Goal: Task Accomplishment & Management: Use online tool/utility

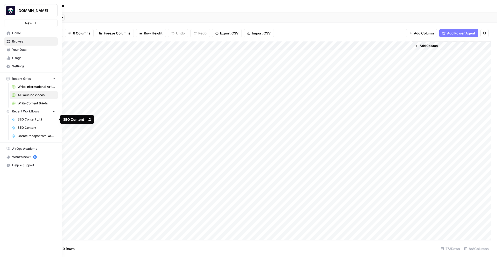
click at [29, 134] on span "Create recaps from Youtube videos WIP [PERSON_NAME]" at bounding box center [37, 136] width 38 height 5
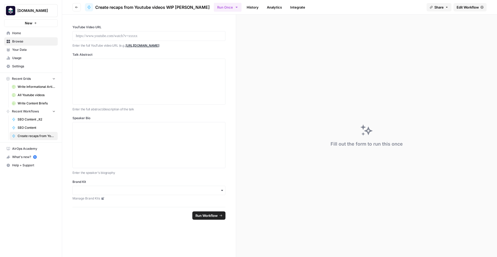
click at [202, 195] on div "Brand Kit Manage Brand Kits" at bounding box center [149, 189] width 153 height 21
click at [202, 189] on input "Brand Kit" at bounding box center [149, 190] width 146 height 5
click at [185, 207] on div "Platform Engineering" at bounding box center [149, 204] width 153 height 10
click at [135, 144] on div at bounding box center [149, 144] width 146 height 41
click at [119, 68] on div at bounding box center [149, 81] width 146 height 41
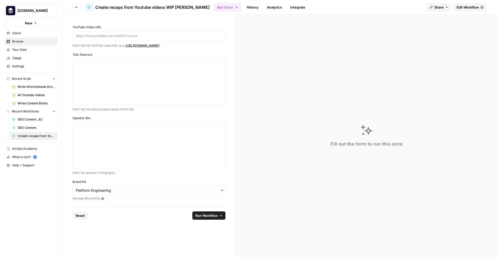
click at [116, 32] on div at bounding box center [149, 36] width 153 height 10
click at [115, 35] on p at bounding box center [149, 35] width 146 height 5
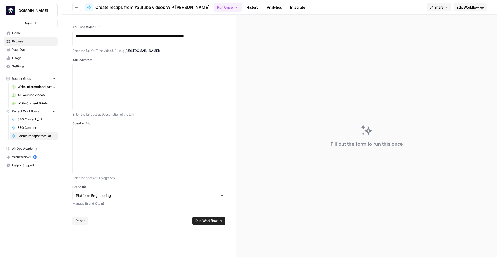
click at [462, 7] on span "Edit Workflow" at bounding box center [468, 7] width 22 height 5
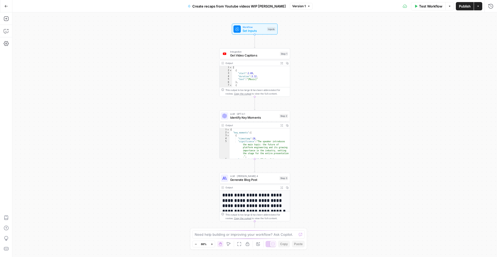
click at [432, 5] on span "Test Workflow" at bounding box center [430, 6] width 23 height 5
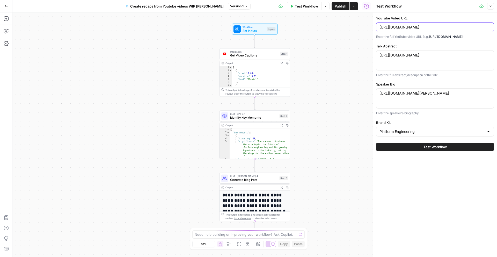
click at [413, 28] on input "[URL][DOMAIN_NAME]" at bounding box center [435, 27] width 111 height 5
click at [413, 58] on textarea "[URL][DOMAIN_NAME]" at bounding box center [435, 55] width 111 height 5
click at [416, 94] on textarea "[URL][DOMAIN_NAME][PERSON_NAME]" at bounding box center [435, 93] width 111 height 5
click at [417, 144] on button "Test Workflow" at bounding box center [435, 147] width 118 height 8
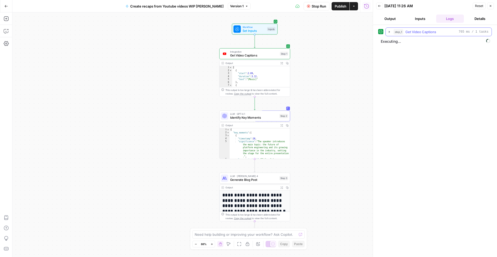
click at [390, 30] on icon "button" at bounding box center [389, 32] width 4 height 4
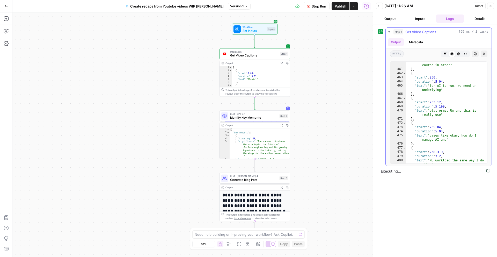
scroll to position [2277, 0]
click at [388, 31] on icon "button" at bounding box center [389, 32] width 4 height 4
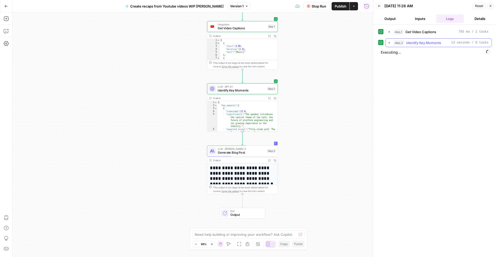
click at [388, 42] on icon "button" at bounding box center [389, 43] width 4 height 4
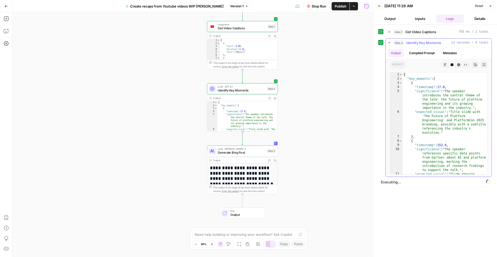
click at [388, 42] on icon "button" at bounding box center [389, 43] width 4 height 4
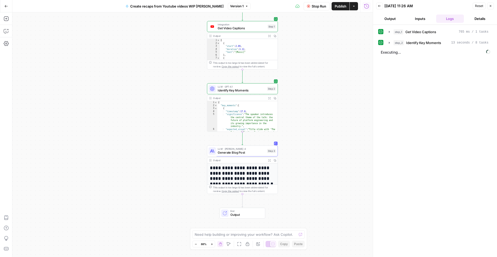
click at [252, 171] on h1 "**********" at bounding box center [242, 175] width 65 height 21
click at [248, 160] on div "Output" at bounding box center [239, 160] width 52 height 4
click at [244, 151] on span "Generate Blog Post" at bounding box center [242, 152] width 48 height 5
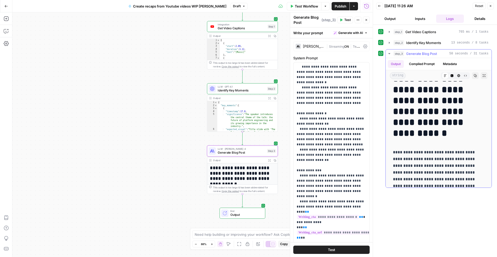
scroll to position [12, 0]
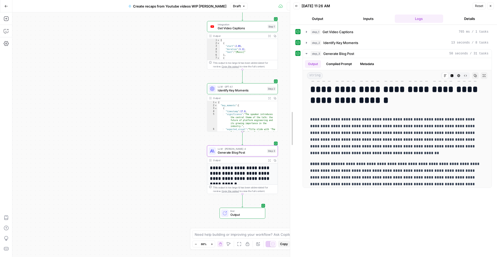
drag, startPoint x: 374, startPoint y: 93, endPoint x: 83, endPoint y: 134, distance: 293.5
click at [83, 135] on body "[DOMAIN_NAME] New Home Browse Your Data Usage Settings Recent Grids Write Infor…" at bounding box center [248, 128] width 497 height 257
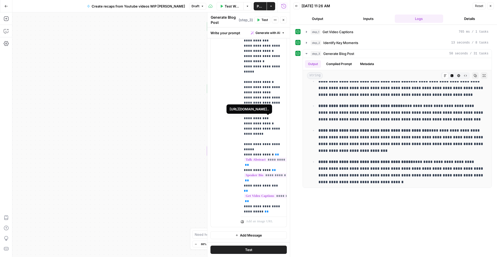
scroll to position [76, 0]
click at [260, 124] on p "**********" at bounding box center [264, 82] width 40 height 306
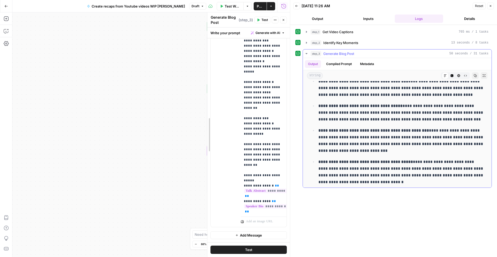
drag, startPoint x: 207, startPoint y: 128, endPoint x: 377, endPoint y: 121, distance: 170.3
click at [377, 121] on body "[DOMAIN_NAME] New Home Browse Your Data Usage Settings Recent Grids Write Infor…" at bounding box center [248, 128] width 497 height 257
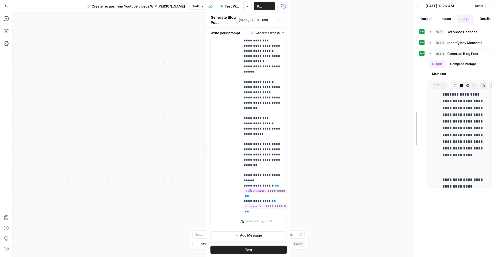
scroll to position [3299, 0]
drag, startPoint x: 290, startPoint y: 106, endPoint x: 425, endPoint y: 96, distance: 135.2
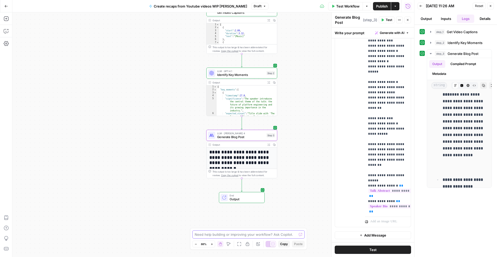
click at [237, 235] on textarea at bounding box center [246, 234] width 102 height 5
type textarea "Let's add a node that searches our PE database for articles that might be good …"
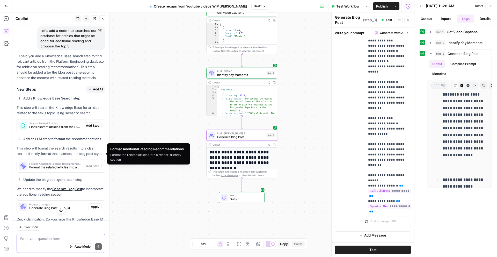
scroll to position [65, 0]
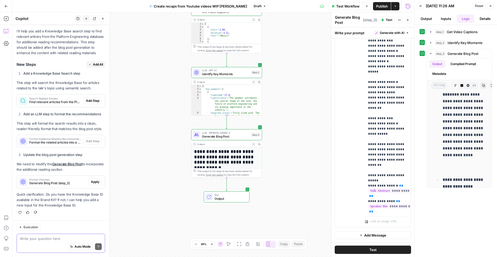
click at [58, 237] on textarea at bounding box center [61, 238] width 82 height 5
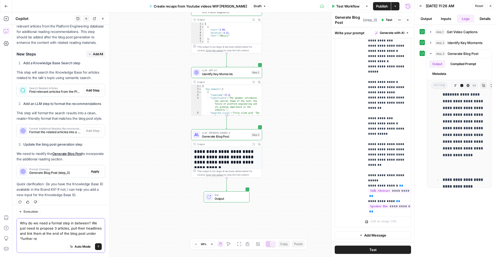
scroll to position [80, 0]
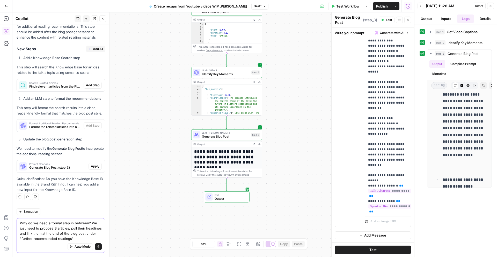
type textarea "Why do we need a format step in between? We just need to propose 3 articles, pu…"
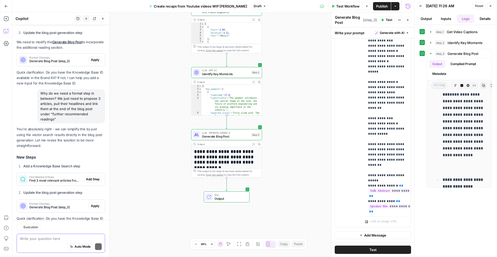
scroll to position [206, 0]
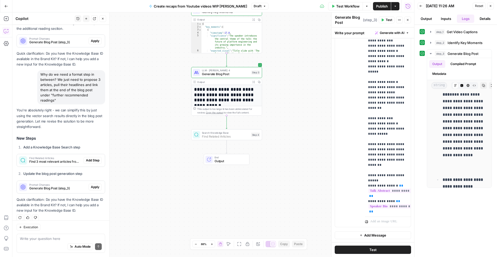
click at [90, 158] on span "Add Step" at bounding box center [92, 160] width 13 height 5
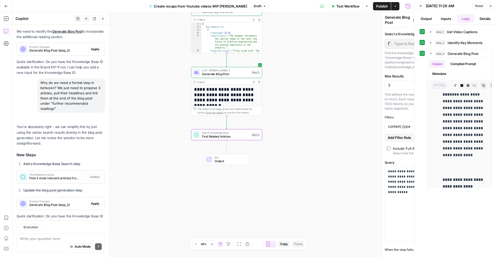
type textarea "Find Related Articles"
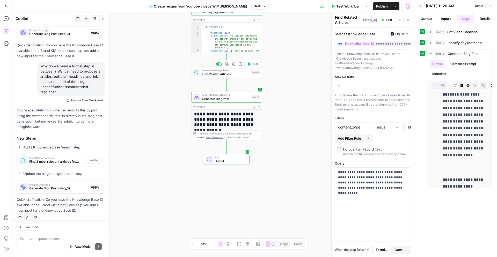
click at [234, 64] on icon "button" at bounding box center [234, 64] width 4 height 4
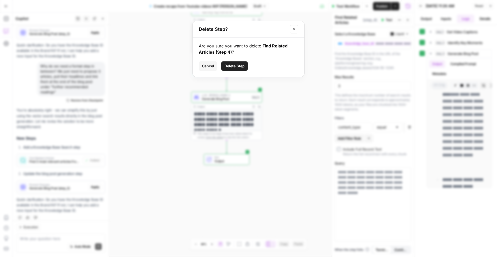
click at [235, 67] on span "Delete Step" at bounding box center [235, 65] width 20 height 5
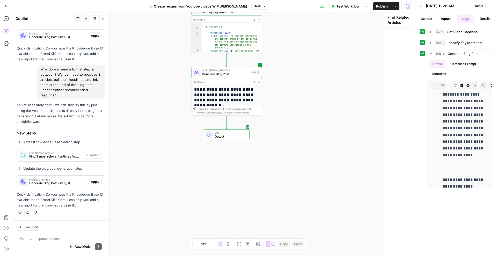
scroll to position [206, 0]
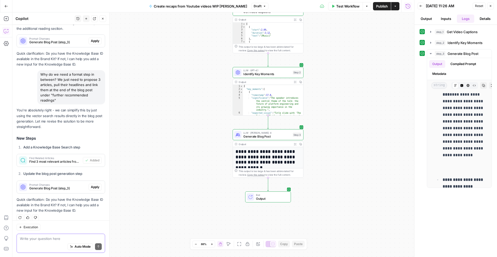
click at [64, 238] on textarea at bounding box center [61, 238] width 82 height 5
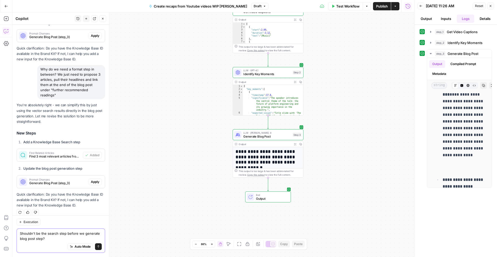
type textarea "Shouldn't be the search step before we generate blog post step?"
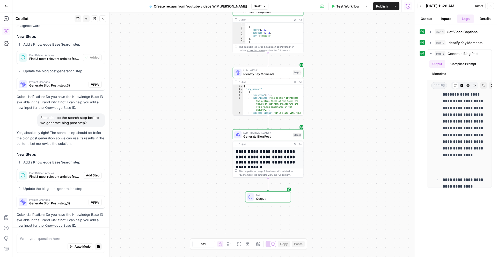
scroll to position [325, 0]
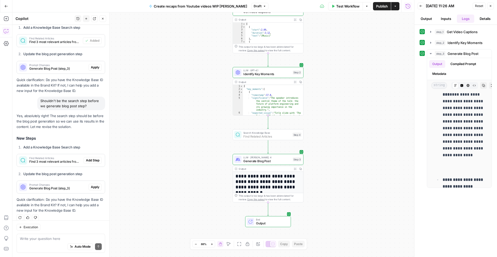
click at [98, 158] on span "Add Step" at bounding box center [92, 160] width 13 height 5
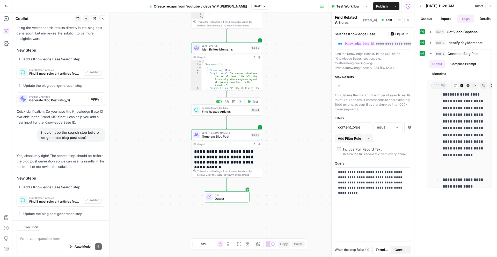
scroll to position [350, 0]
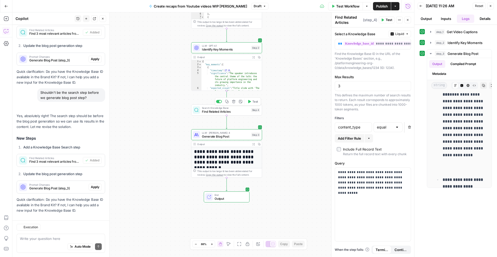
click at [215, 112] on span "Find Related Articles" at bounding box center [225, 111] width 47 height 5
click at [396, 35] on span "Liquid" at bounding box center [399, 34] width 9 height 5
click at [355, 45] on span "**********" at bounding box center [365, 43] width 85 height 4
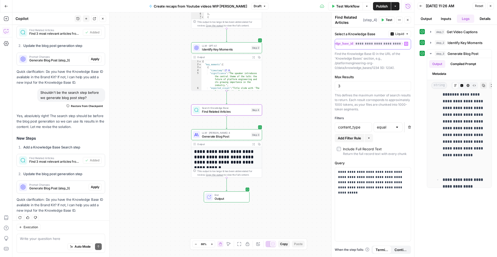
click at [355, 45] on span "**********" at bounding box center [365, 43] width 85 height 4
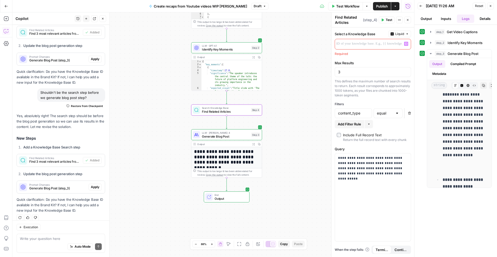
scroll to position [0, 0]
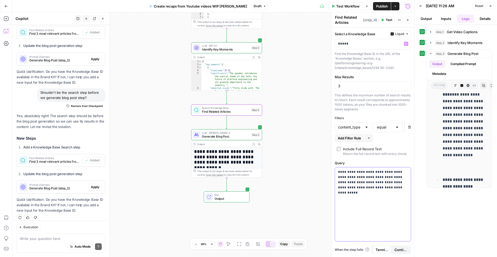
click at [375, 185] on p "**********" at bounding box center [373, 179] width 70 height 21
click at [396, 190] on p "**********" at bounding box center [373, 179] width 70 height 21
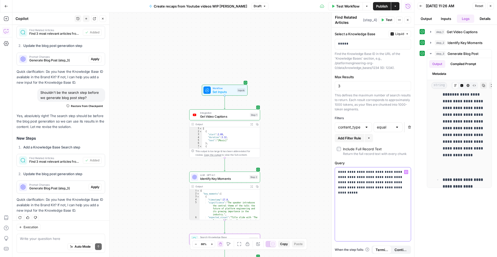
drag, startPoint x: 369, startPoint y: 173, endPoint x: 382, endPoint y: 185, distance: 18.3
click at [382, 185] on p "**********" at bounding box center [373, 179] width 70 height 21
click at [391, 187] on p "**********" at bounding box center [373, 179] width 70 height 21
click at [407, 171] on icon "button" at bounding box center [406, 172] width 3 height 3
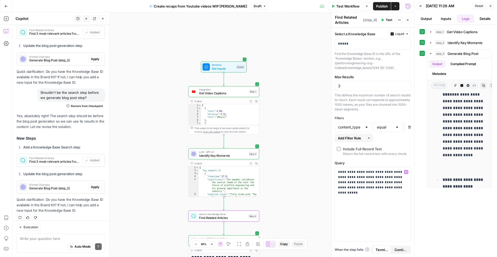
click at [56, 228] on div "Execution" at bounding box center [61, 227] width 89 height 7
click at [54, 239] on textarea at bounding box center [61, 238] width 82 height 5
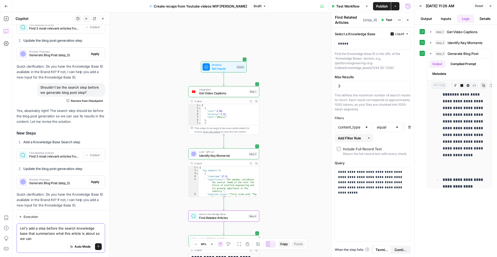
scroll to position [360, 0]
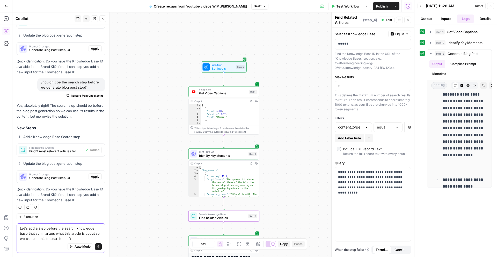
type textarea "Let's add a step before the search knowledge base that summarizes what this art…"
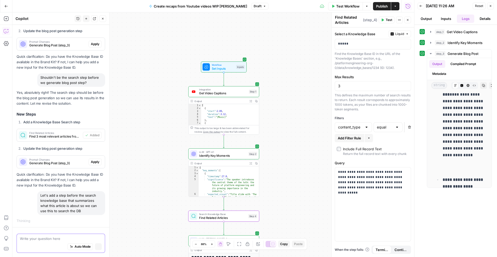
scroll to position [340, 0]
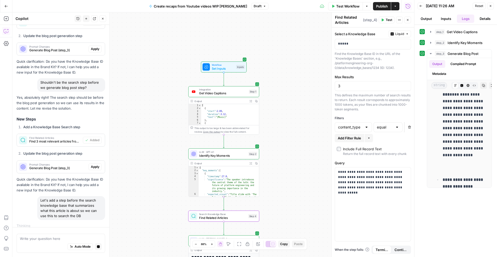
click at [129, 172] on div "Workflow Set Inputs Inputs Integration Get Video Captions Step 1 Output Expand …" at bounding box center [213, 134] width 402 height 244
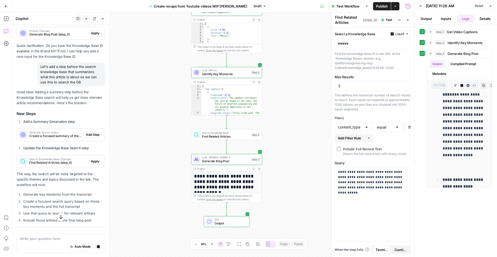
scroll to position [504, 0]
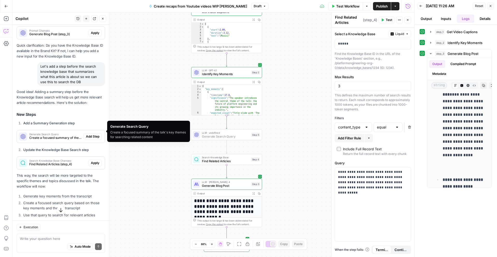
click at [89, 134] on span "Add Step" at bounding box center [92, 136] width 13 height 5
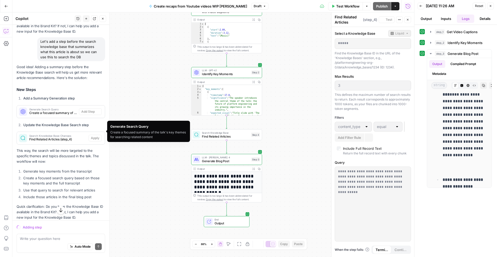
scroll to position [479, 0]
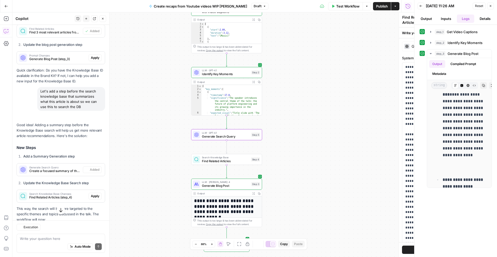
type textarea "Generate Search Query"
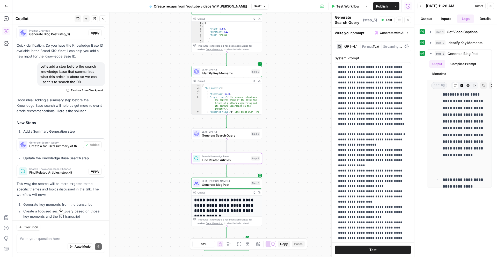
click at [95, 169] on span "Apply" at bounding box center [95, 171] width 9 height 5
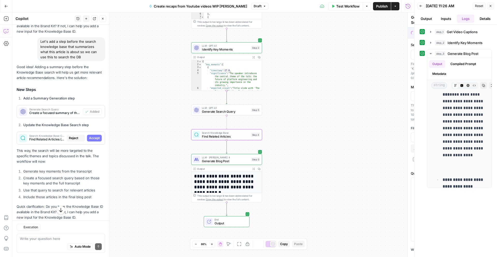
type textarea "Find Related Articles"
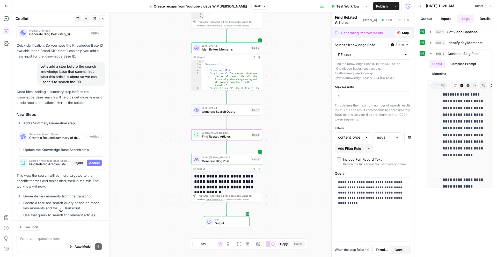
click at [94, 161] on span "Accept" at bounding box center [94, 163] width 11 height 5
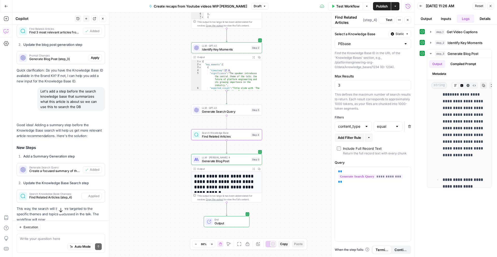
scroll to position [0, 0]
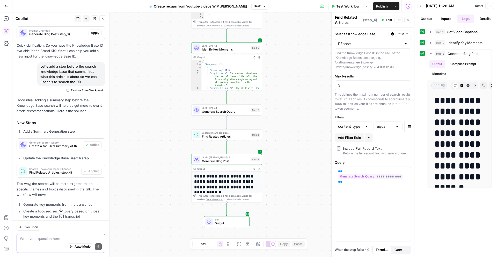
click at [43, 239] on textarea at bounding box center [61, 238] width 82 height 5
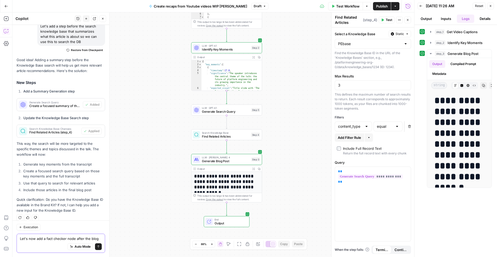
scroll to position [549, 0]
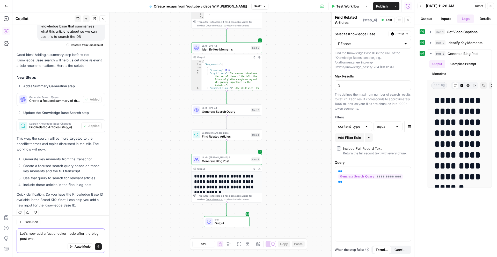
type textarea "Let's now add a fact checker node after the blog"
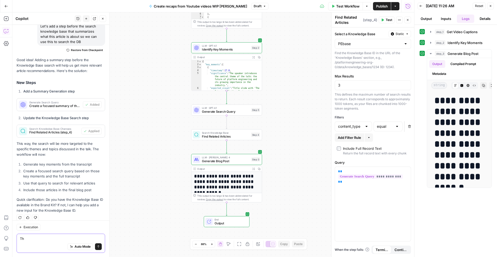
type textarea "T"
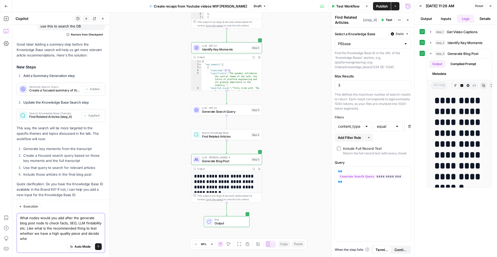
scroll to position [565, 0]
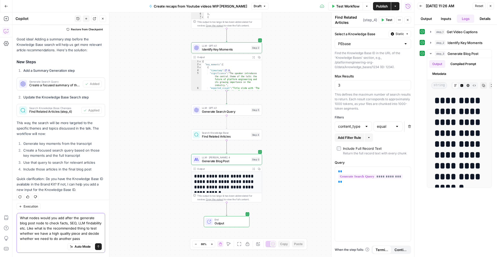
type textarea "What nodes would you add after the generate blog post node to check facts, SEO,…"
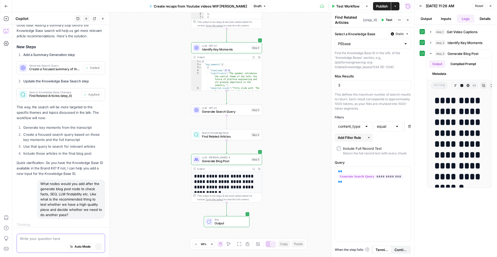
scroll to position [539, 0]
click at [78, 248] on span "Auto Mode" at bounding box center [83, 246] width 16 height 5
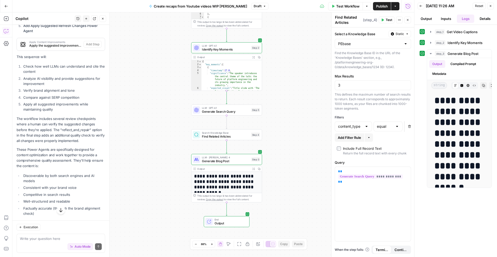
scroll to position [962, 0]
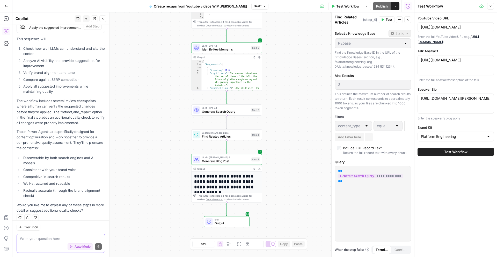
click at [68, 243] on button "Auto Mode" at bounding box center [80, 246] width 25 height 7
click at [51, 238] on textarea at bounding box center [61, 238] width 82 height 5
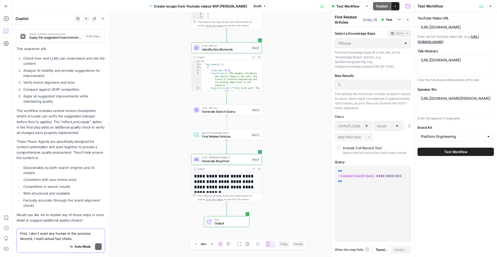
scroll to position [967, 0]
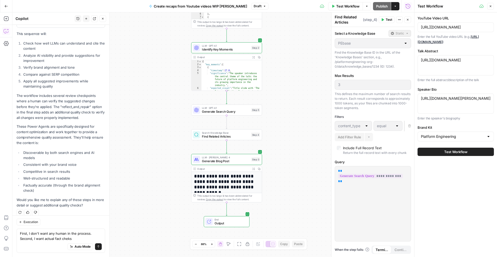
click at [139, 204] on div "Workflow Set Inputs Inputs Integration Get Video Captions Step 1 Output Expand …" at bounding box center [213, 134] width 402 height 244
click at [75, 242] on div "Auto Mode Send" at bounding box center [61, 246] width 82 height 11
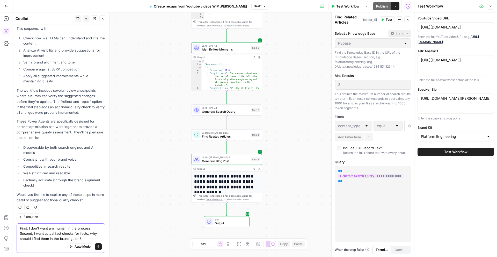
type textarea "First, I don't want any human in the process. Second, I want actual fact checks…"
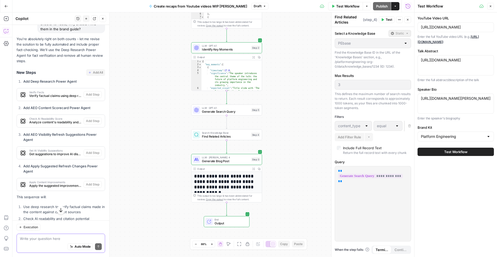
scroll to position [1169, 0]
click at [128, 103] on div "Workflow Set Inputs Inputs Integration Get Video Captions Step 1 Output Expand …" at bounding box center [213, 134] width 402 height 244
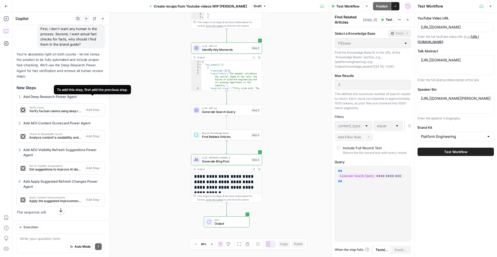
scroll to position [1149, 0]
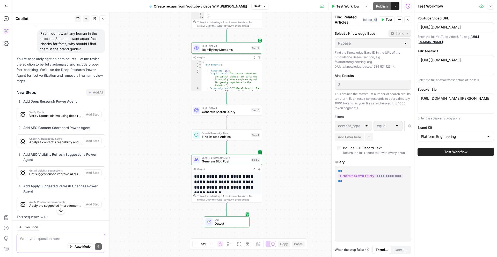
click at [56, 238] on textarea at bounding box center [61, 238] width 82 height 5
type textarea "I cannot seem to a"
type textarea "This is good, I cannot seem to add the steps though"
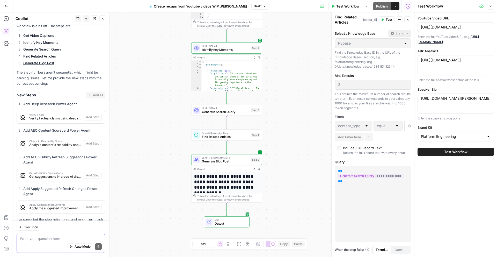
scroll to position [1521, 0]
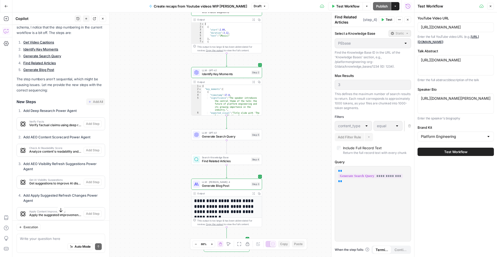
click at [136, 131] on div "Workflow Set Inputs Inputs Integration Get Video Captions Step 1 Output Expand …" at bounding box center [213, 134] width 402 height 244
click at [39, 242] on div "Auto Mode Send" at bounding box center [61, 246] width 82 height 11
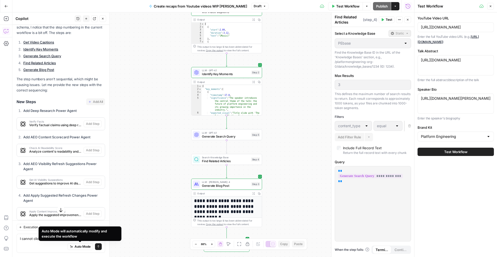
click at [81, 240] on div "Auto Mode will automatically modify and execute the workflow" at bounding box center [80, 233] width 83 height 15
click at [51, 253] on div "Execution I cannot click the button, they sy I cannot click the button, they sy…" at bounding box center [60, 238] width 97 height 37
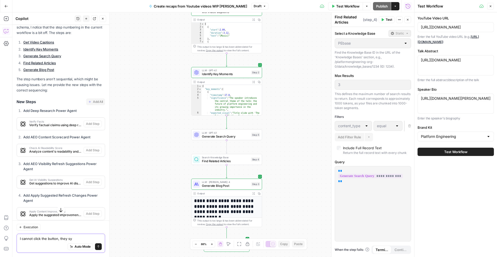
click at [74, 238] on textarea "I cannot click the button, they sy" at bounding box center [61, 238] width 82 height 5
type textarea "I cannot click the button, they say "to add this step first add previous step""
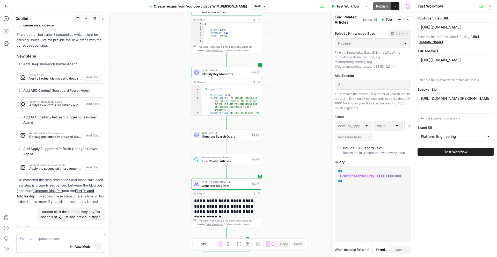
scroll to position [1477, 0]
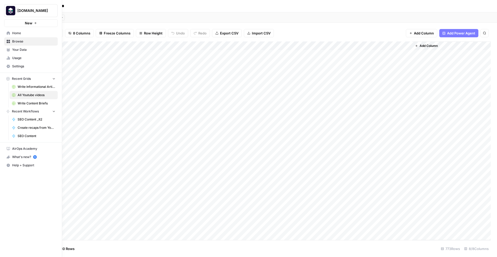
click at [19, 52] on span "Your Data" at bounding box center [33, 49] width 43 height 5
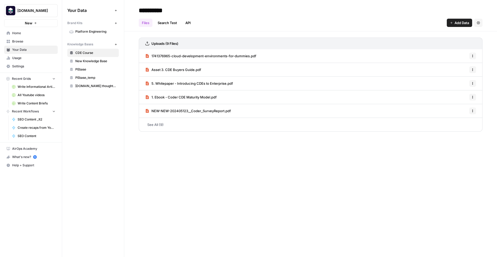
click at [95, 67] on span "PEbase" at bounding box center [95, 69] width 41 height 5
